Goal: Task Accomplishment & Management: Use online tool/utility

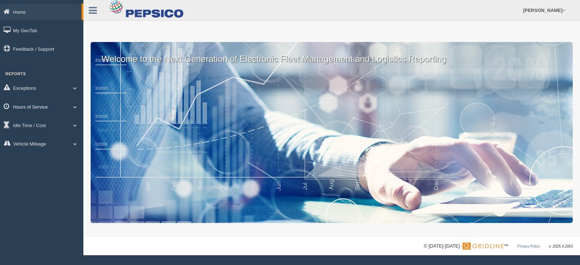
click at [54, 108] on link "Hours of Service" at bounding box center [41, 107] width 83 height 16
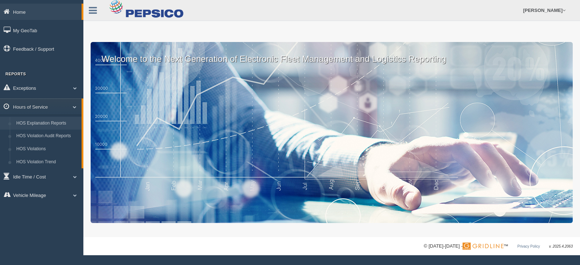
click at [49, 120] on link "HOS Explanation Reports" at bounding box center [47, 123] width 69 height 13
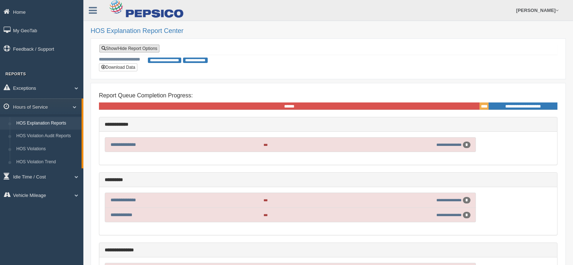
click at [144, 48] on link "Show/Hide Report Options" at bounding box center [129, 49] width 60 height 8
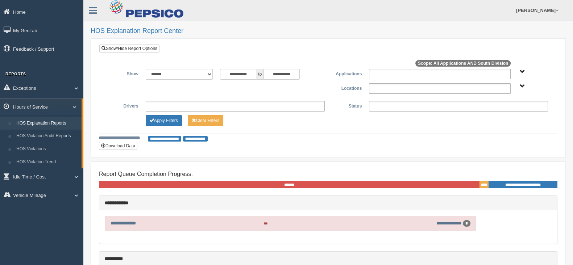
click at [520, 86] on span "South Division" at bounding box center [522, 86] width 5 height 5
click at [509, 112] on button "South Division" at bounding box center [503, 113] width 37 height 8
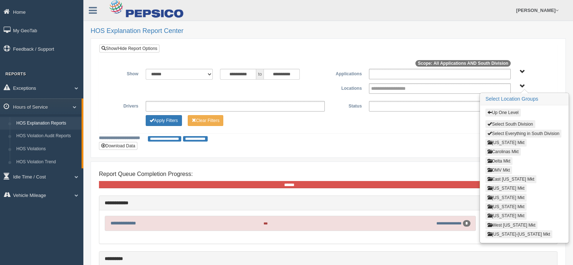
click at [502, 194] on button "Louisiana Mkt" at bounding box center [505, 198] width 41 height 8
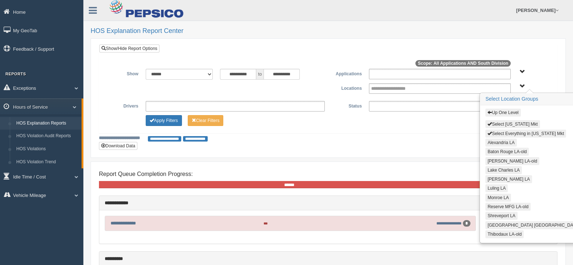
click at [496, 140] on button "Alexandria LA" at bounding box center [501, 143] width 32 height 8
click at [497, 158] on button "Covington LA-old" at bounding box center [512, 161] width 54 height 8
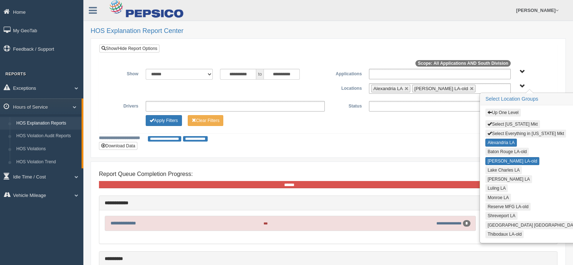
click at [498, 169] on button "Lake Charles LA" at bounding box center [503, 170] width 37 height 8
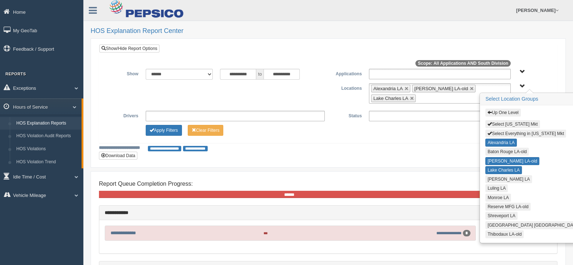
click at [497, 177] on button "Livingston LA" at bounding box center [508, 179] width 47 height 8
click at [495, 185] on button "Luling LA" at bounding box center [496, 189] width 22 height 8
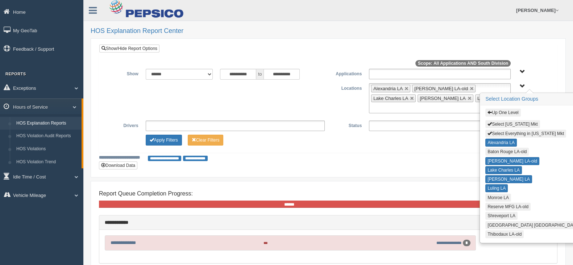
click at [494, 194] on button "Monroe LA" at bounding box center [498, 198] width 26 height 8
click at [493, 212] on button "Shreveport LA" at bounding box center [501, 216] width 32 height 8
click at [492, 223] on button "Texarkana TX" at bounding box center [533, 225] width 96 height 8
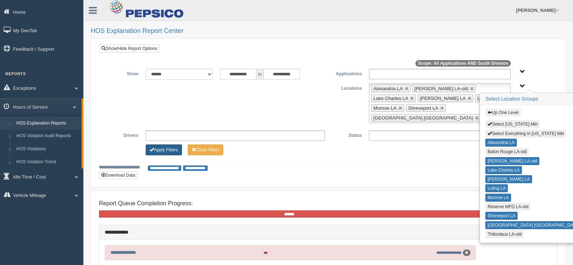
click at [169, 145] on button "Apply Filters" at bounding box center [164, 150] width 36 height 11
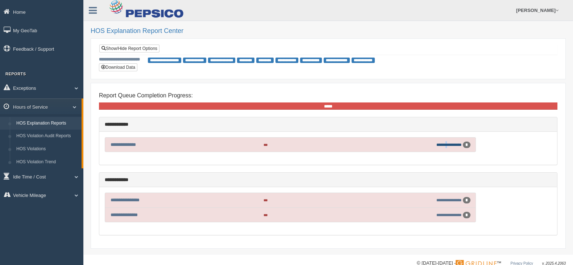
click at [442, 144] on link "**********" at bounding box center [448, 145] width 25 height 4
